Goal: Information Seeking & Learning: Learn about a topic

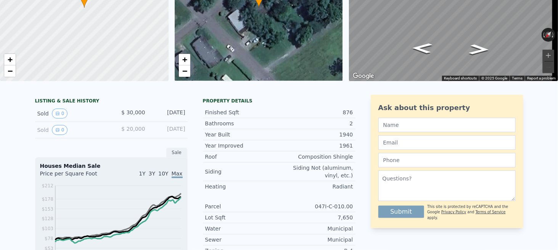
scroll to position [3, 0]
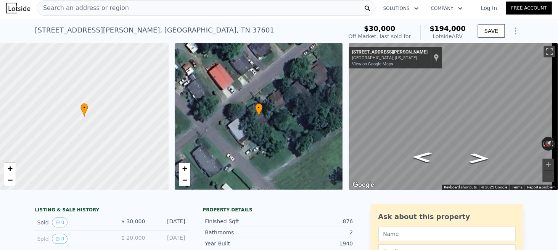
click at [117, 13] on div "Search an address or region" at bounding box center [83, 8] width 92 height 15
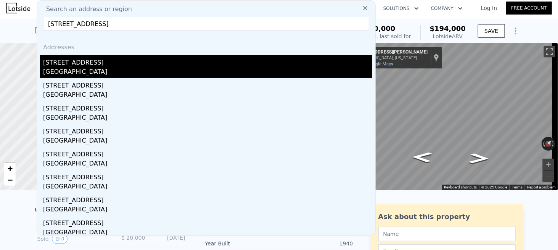
type input "[STREET_ADDRESS]"
click at [81, 65] on div "[STREET_ADDRESS]" at bounding box center [207, 61] width 329 height 12
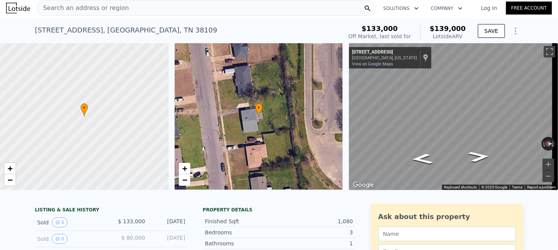
click at [115, 10] on span "Search an address or region" at bounding box center [83, 7] width 92 height 9
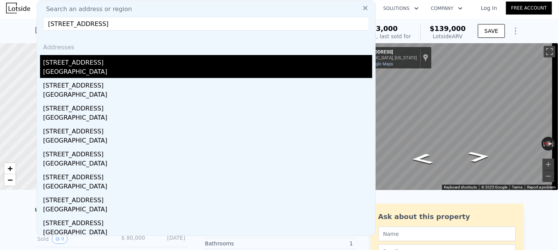
type input "[STREET_ADDRESS]"
click at [71, 63] on div "[STREET_ADDRESS]" at bounding box center [207, 61] width 329 height 12
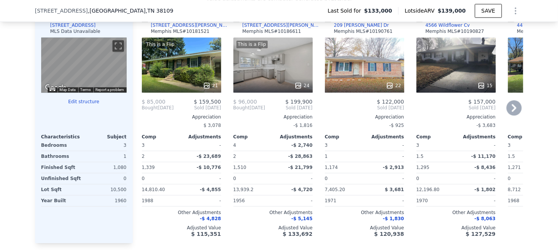
scroll to position [840, 0]
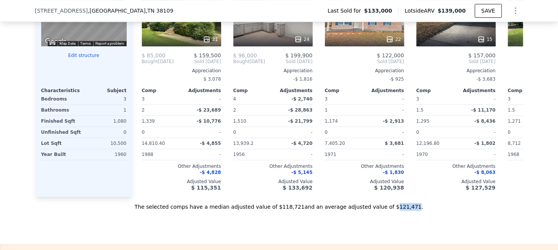
drag, startPoint x: 376, startPoint y: 215, endPoint x: 391, endPoint y: 215, distance: 15.3
click at [391, 210] on div "The selected comps have a median adjusted value of $118,721 and an average adju…" at bounding box center [279, 204] width 488 height 14
copy div "121,471"
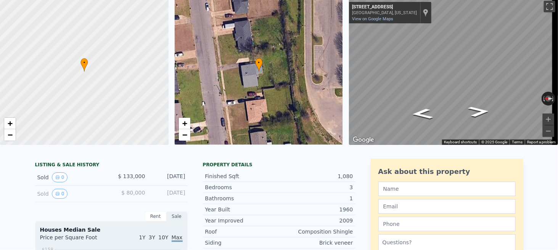
scroll to position [0, 0]
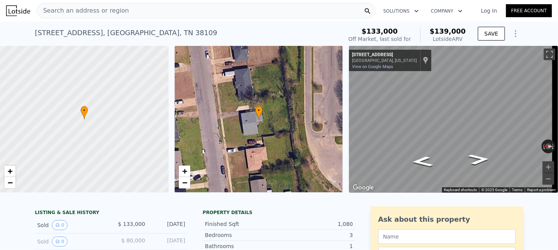
click at [100, 21] on div "[STREET_ADDRESS] Sold [DATE] for $133k (~ARV $139k ) $133,000 Off Market, last …" at bounding box center [279, 33] width 488 height 24
click at [93, 13] on span "Search an address or region" at bounding box center [83, 10] width 92 height 9
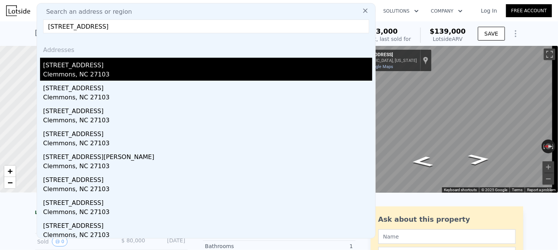
type input "[STREET_ADDRESS]"
click at [98, 72] on div "Clemmons, NC 27103" at bounding box center [207, 75] width 329 height 11
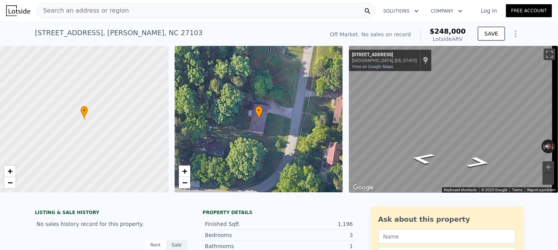
click at [101, 16] on div "Search an address or region" at bounding box center [83, 10] width 92 height 15
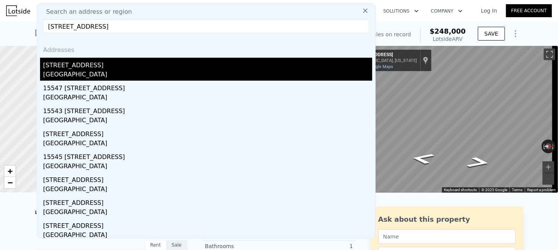
type input "[STREET_ADDRESS]"
click at [77, 65] on div "[STREET_ADDRESS]" at bounding box center [207, 64] width 329 height 12
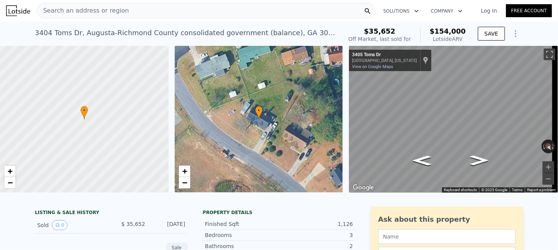
click at [82, 11] on span "Search an address or region" at bounding box center [83, 10] width 92 height 9
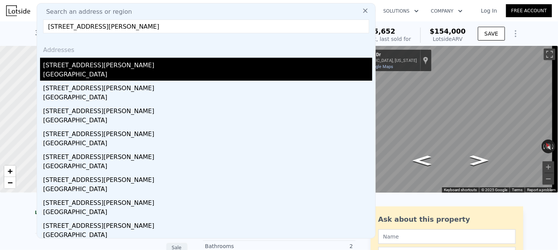
type input "439 Henson Ave, Columbus, GA 31907"
click at [68, 67] on div "439 Henson Ave" at bounding box center [207, 64] width 329 height 12
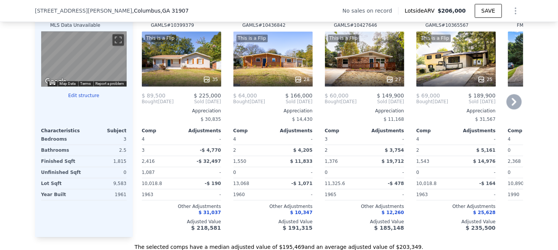
scroll to position [798, 0]
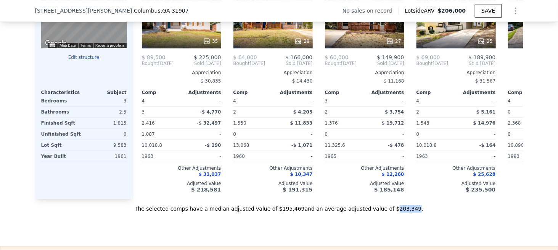
drag, startPoint x: 376, startPoint y: 216, endPoint x: 393, endPoint y: 217, distance: 17.2
click at [393, 212] on div "The selected comps have a median adjusted value of $195,469 and an average adju…" at bounding box center [279, 205] width 488 height 14
copy div "203,349"
